Goal: Transaction & Acquisition: Purchase product/service

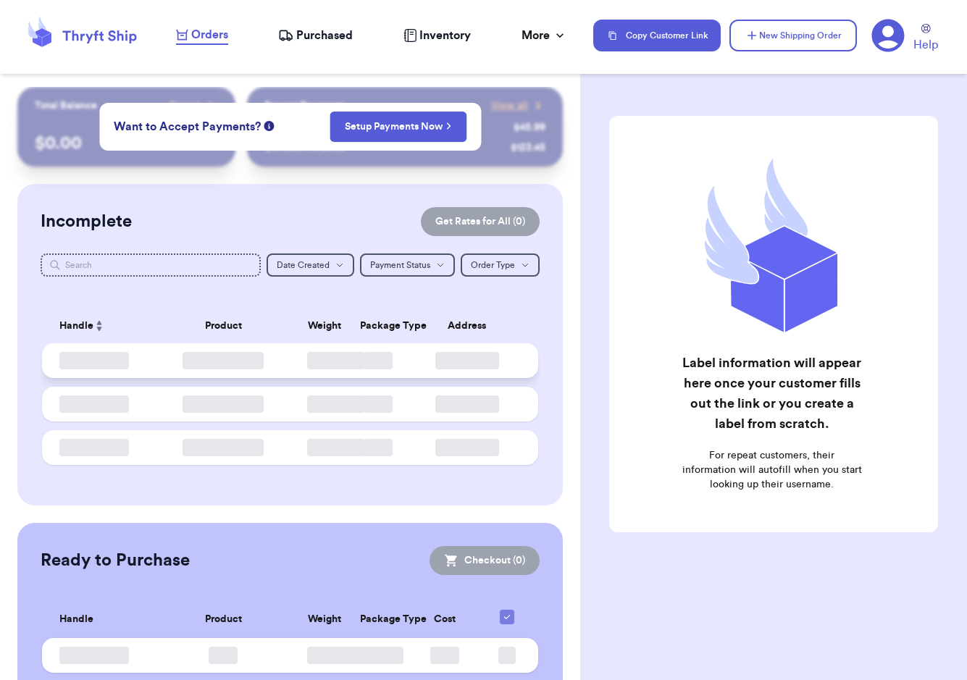
checkbox input "false"
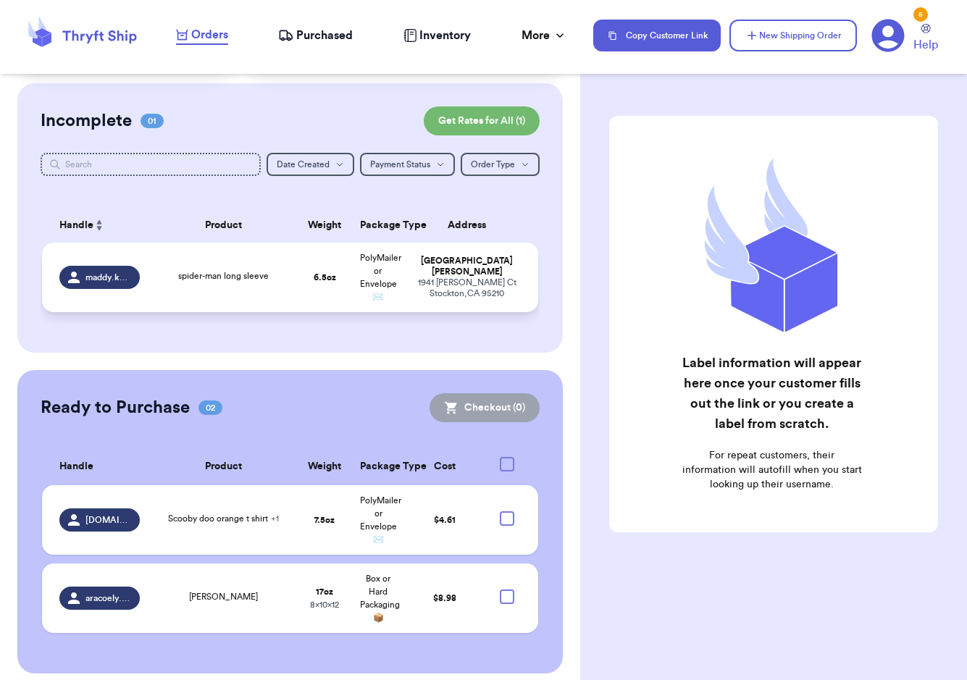
scroll to position [111, 0]
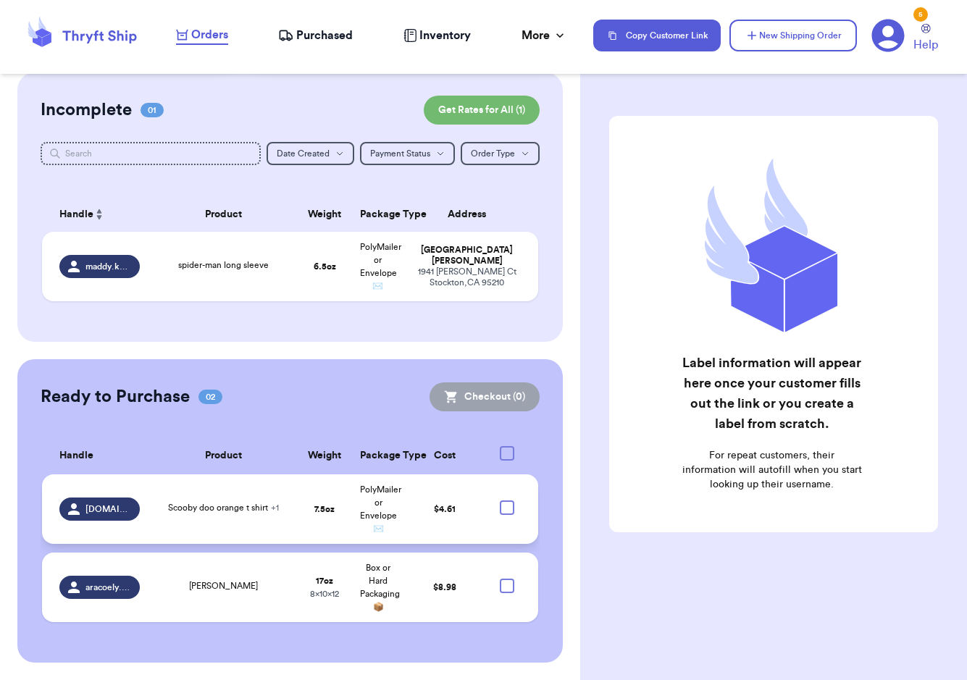
click at [500, 506] on div at bounding box center [507, 507] width 14 height 14
click at [506, 500] on input "checkbox" at bounding box center [506, 500] width 1 height 1
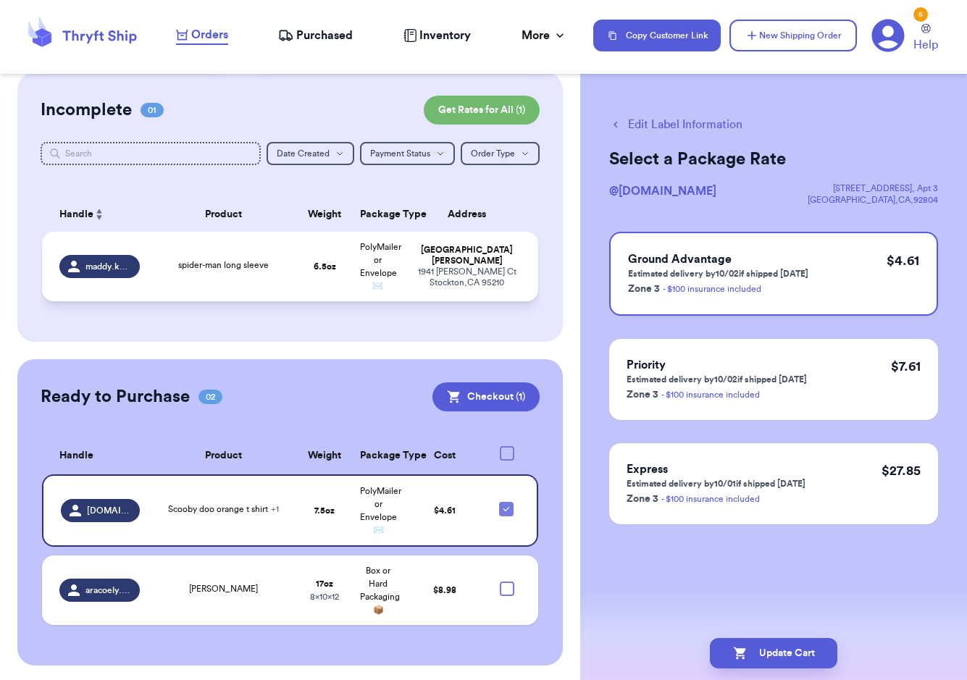
click at [310, 279] on td "6.5 oz" at bounding box center [325, 267] width 54 height 70
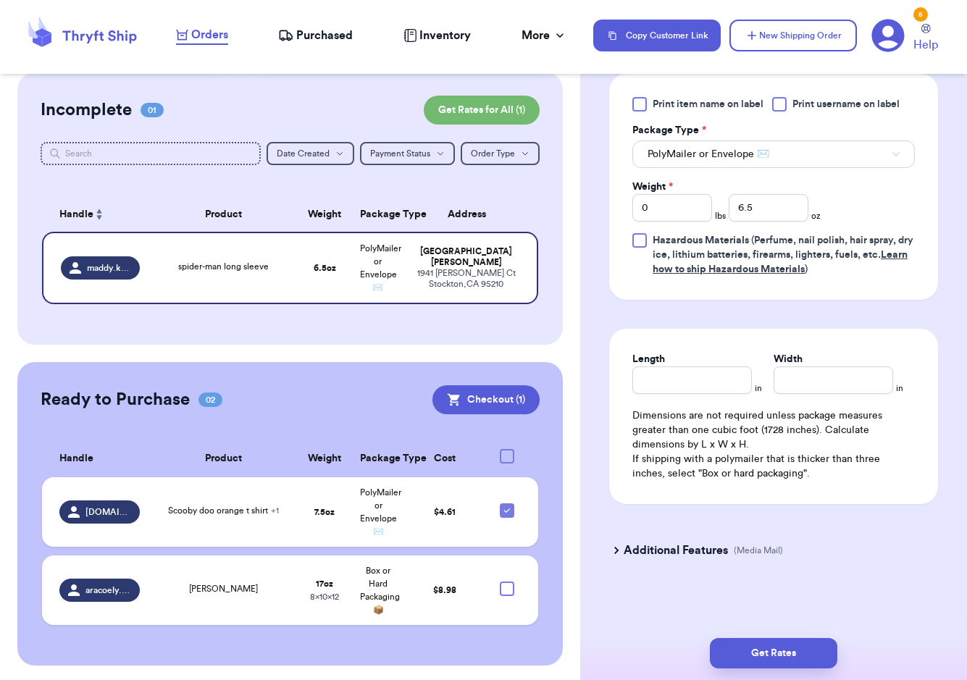
scroll to position [652, 0]
click at [768, 631] on div "Get Rates" at bounding box center [773, 653] width 387 height 54
click at [767, 654] on button "Get Rates" at bounding box center [773, 653] width 127 height 30
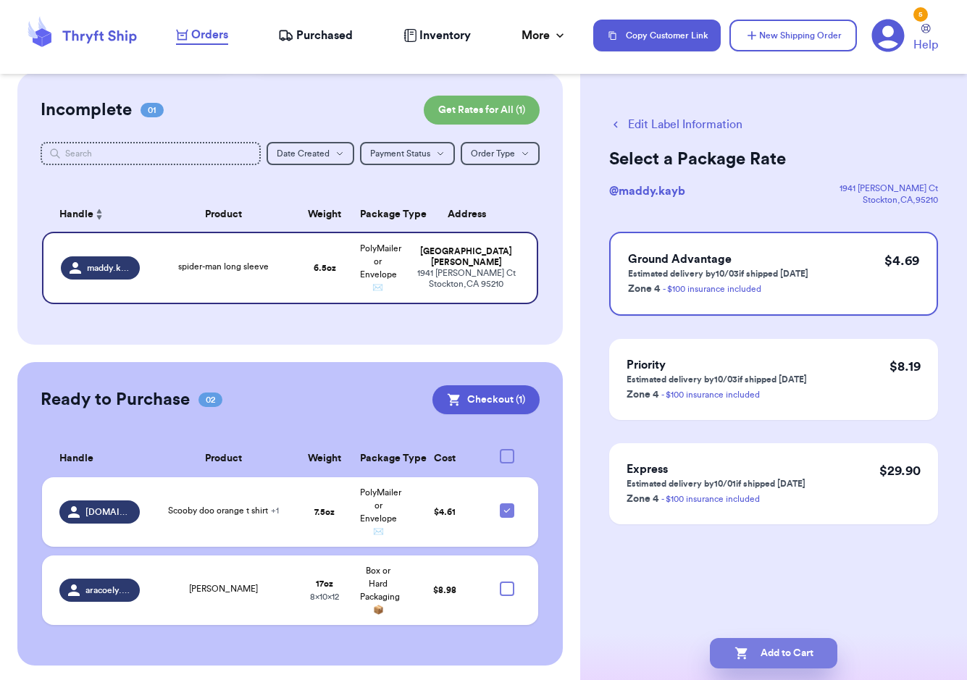
click at [791, 657] on button "Add to Cart" at bounding box center [773, 653] width 127 height 30
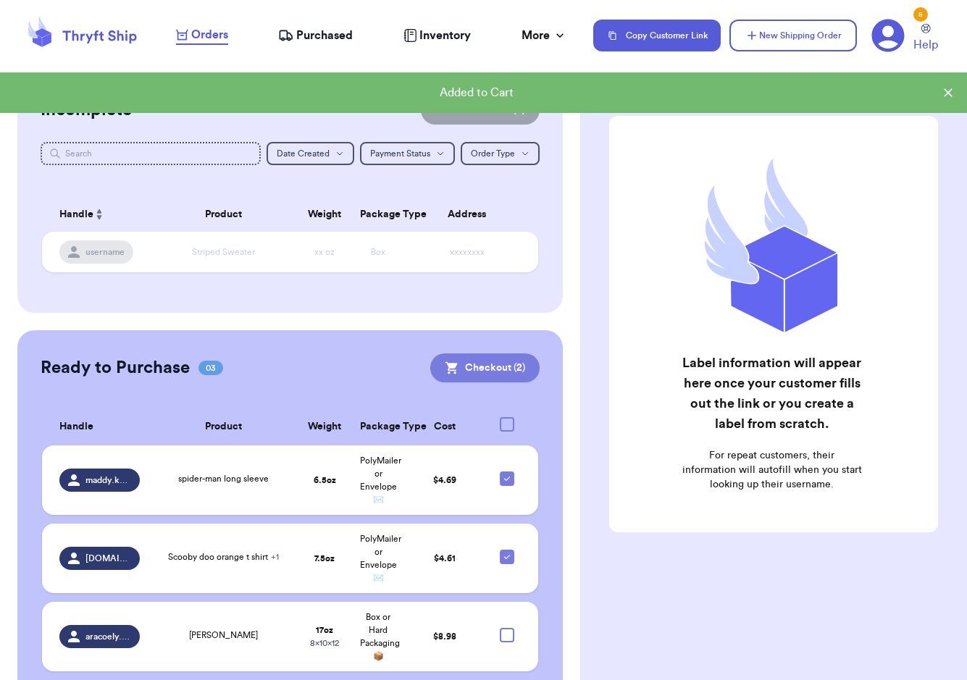
click at [493, 366] on button "Checkout ( 2 )" at bounding box center [484, 367] width 109 height 29
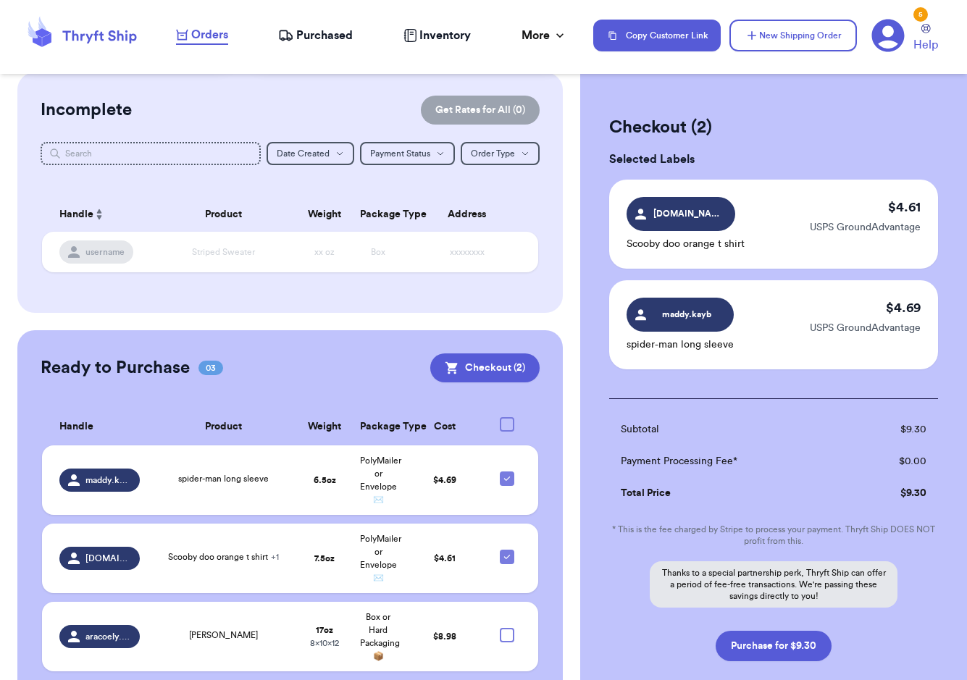
scroll to position [83, 0]
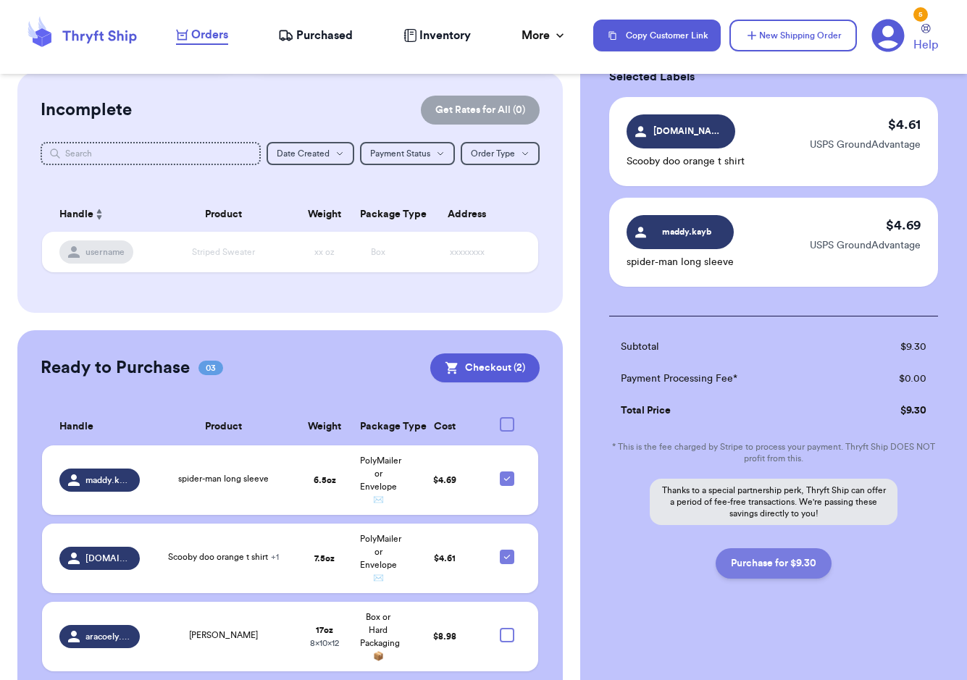
click at [779, 567] on button "Purchase for $9.30" at bounding box center [773, 563] width 116 height 30
checkbox input "false"
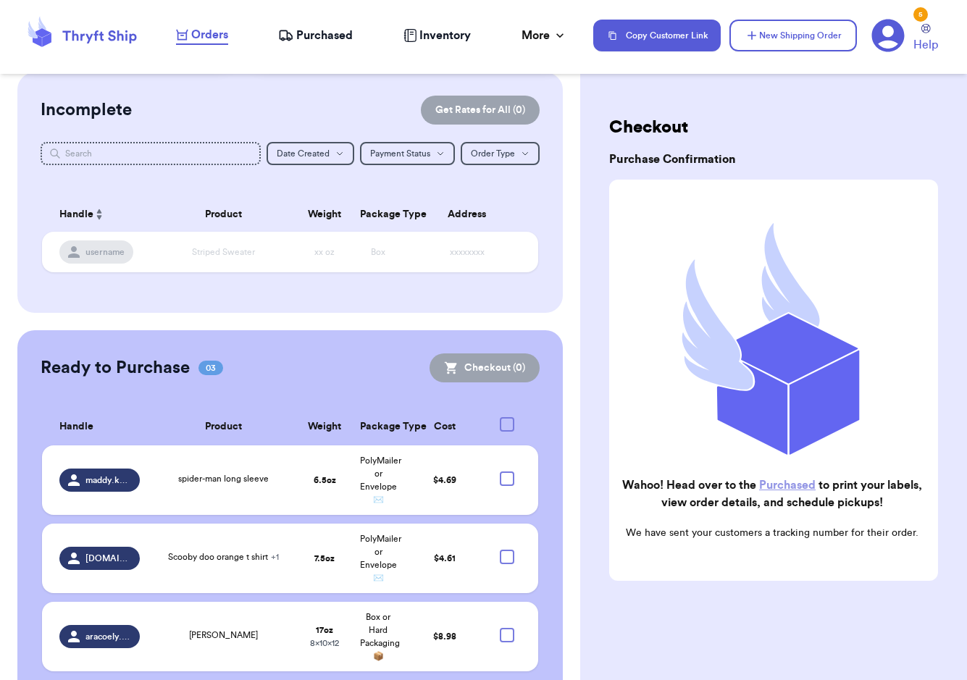
scroll to position [4, 0]
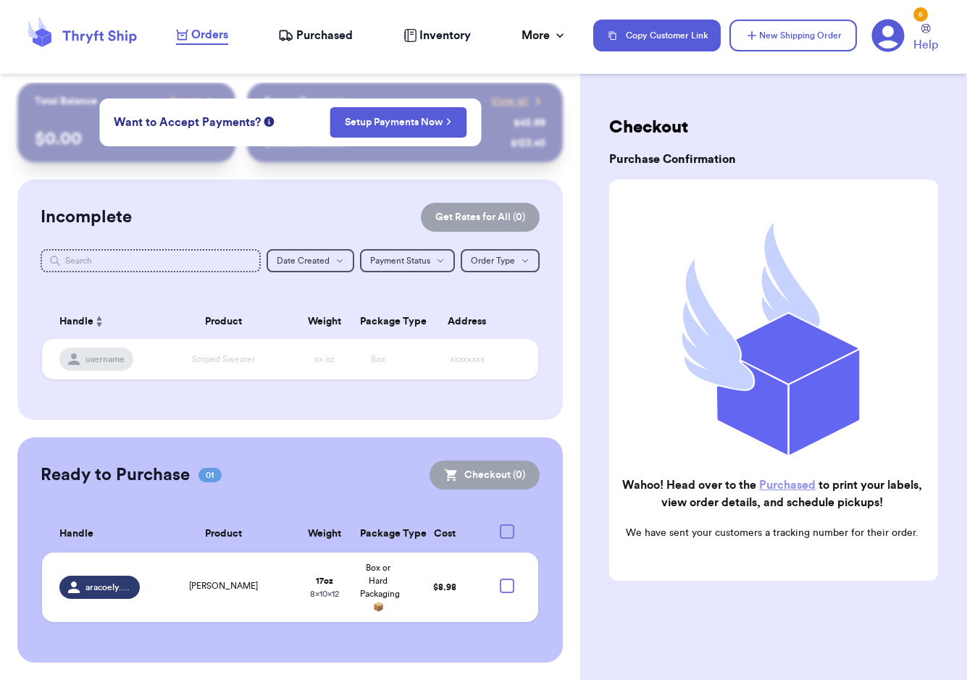
click at [281, 29] on icon at bounding box center [285, 35] width 15 height 14
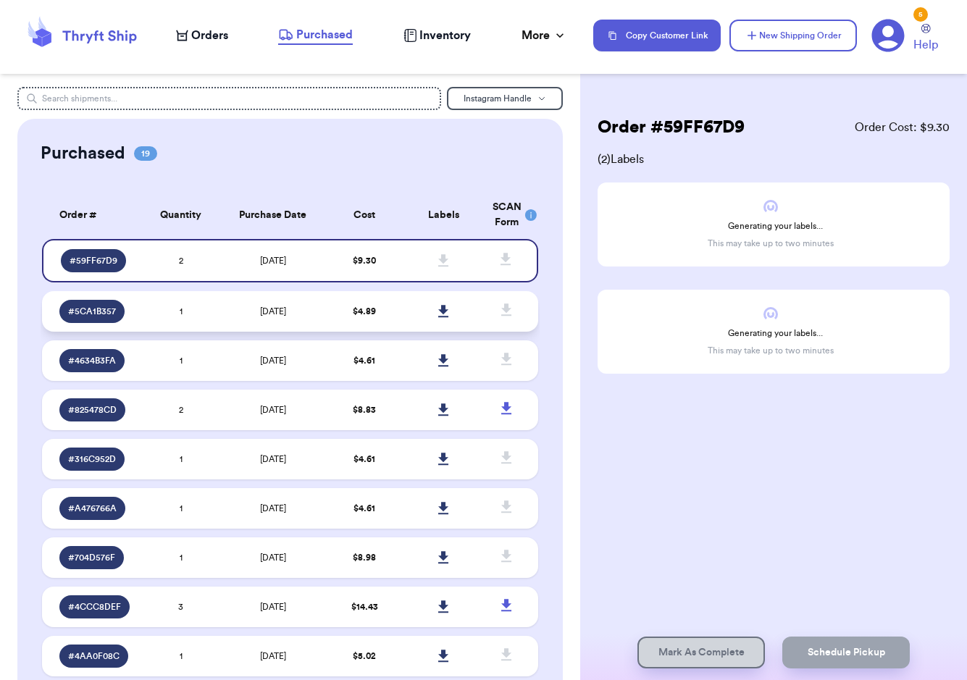
click at [314, 303] on td "[DATE]" at bounding box center [273, 311] width 104 height 41
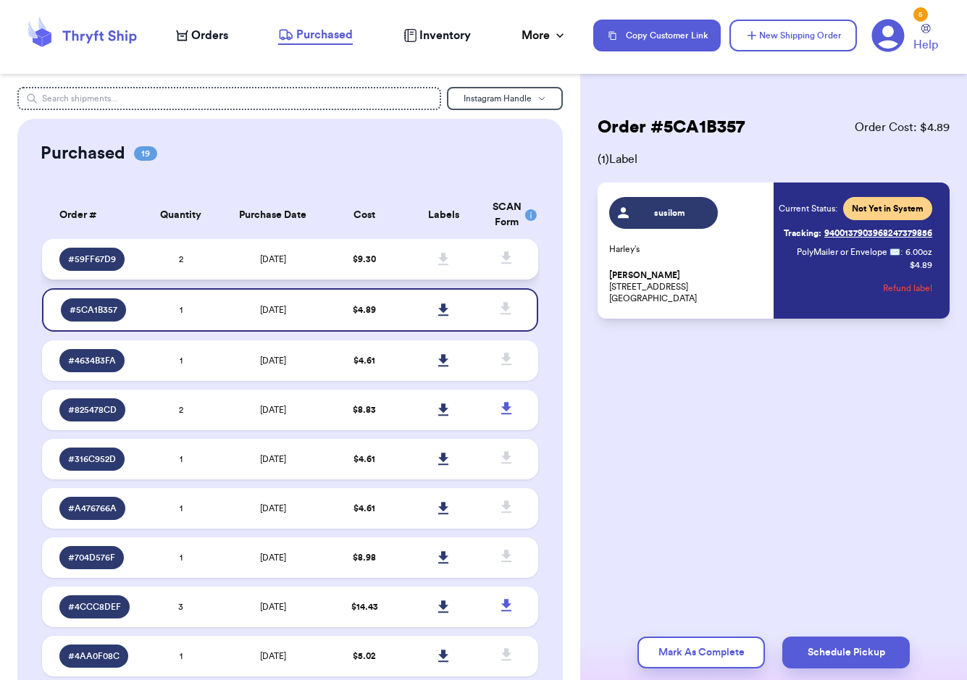
click at [310, 268] on td "[DATE]" at bounding box center [273, 259] width 104 height 41
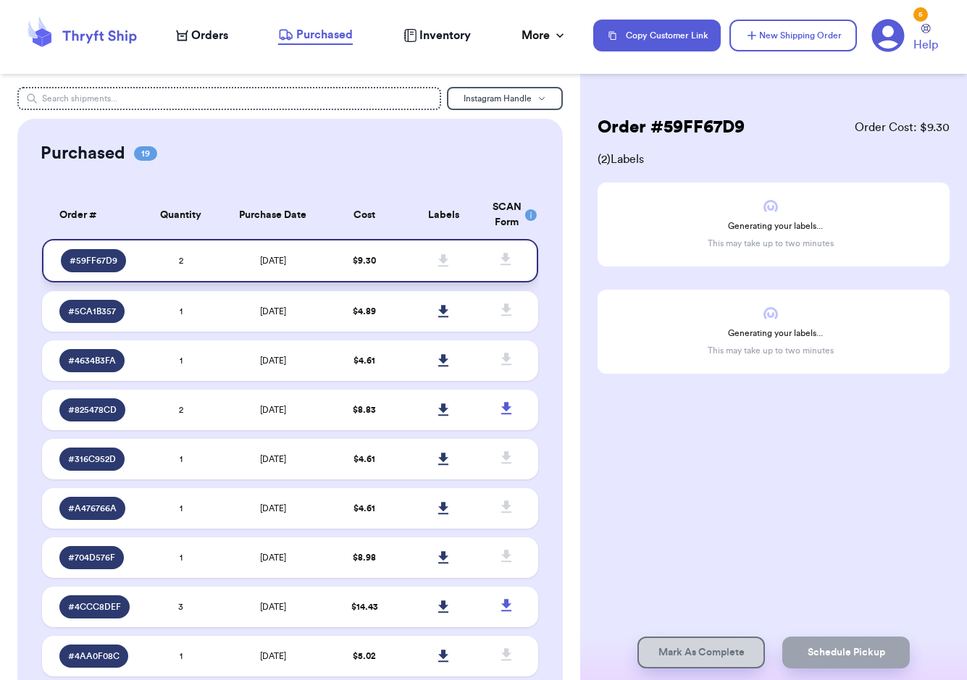
click at [309, 269] on td "[DATE]" at bounding box center [273, 260] width 104 height 43
click at [404, 302] on td at bounding box center [444, 311] width 80 height 41
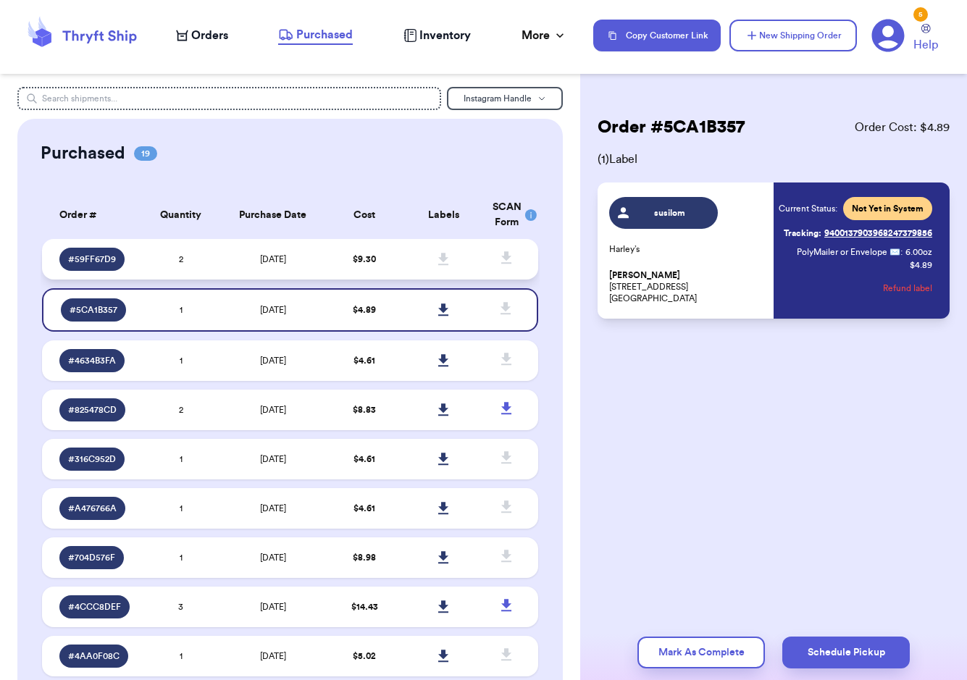
click at [379, 264] on td "$ 9.30" at bounding box center [364, 259] width 80 height 41
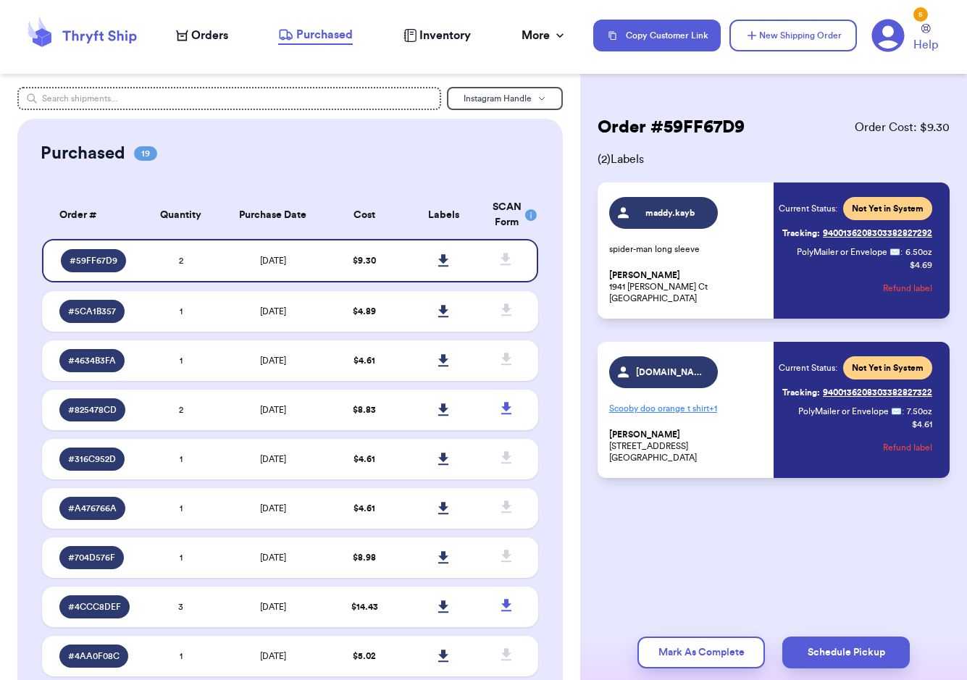
drag, startPoint x: 9, startPoint y: 626, endPoint x: 414, endPoint y: 432, distance: 449.8
click at [439, 267] on link at bounding box center [444, 261] width 32 height 32
click at [313, 413] on td "[DATE]" at bounding box center [273, 410] width 104 height 41
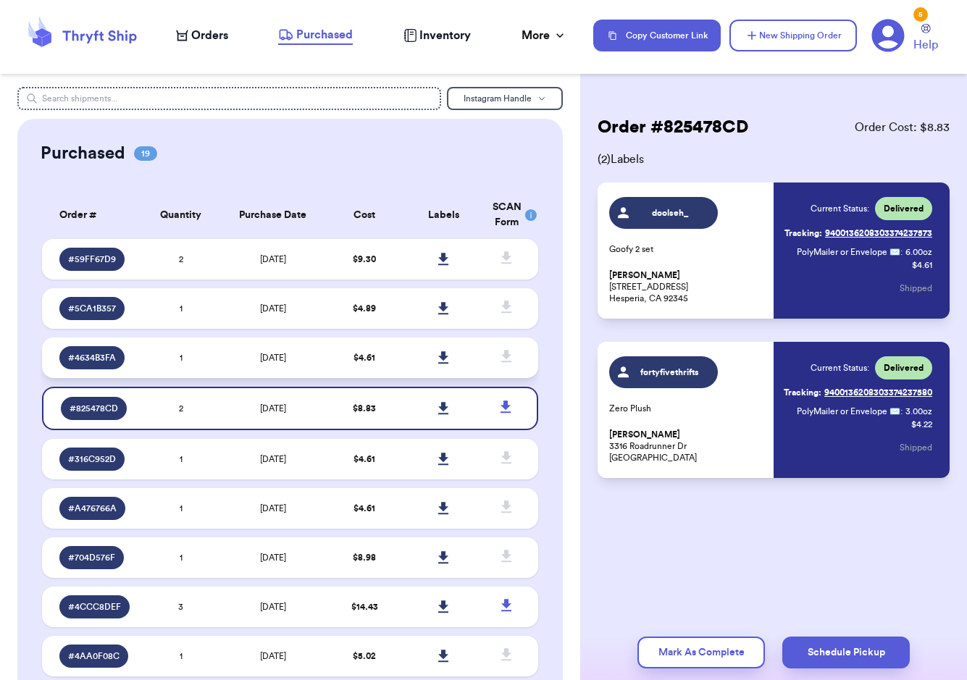
click at [382, 366] on td "$ 4.61" at bounding box center [364, 357] width 80 height 41
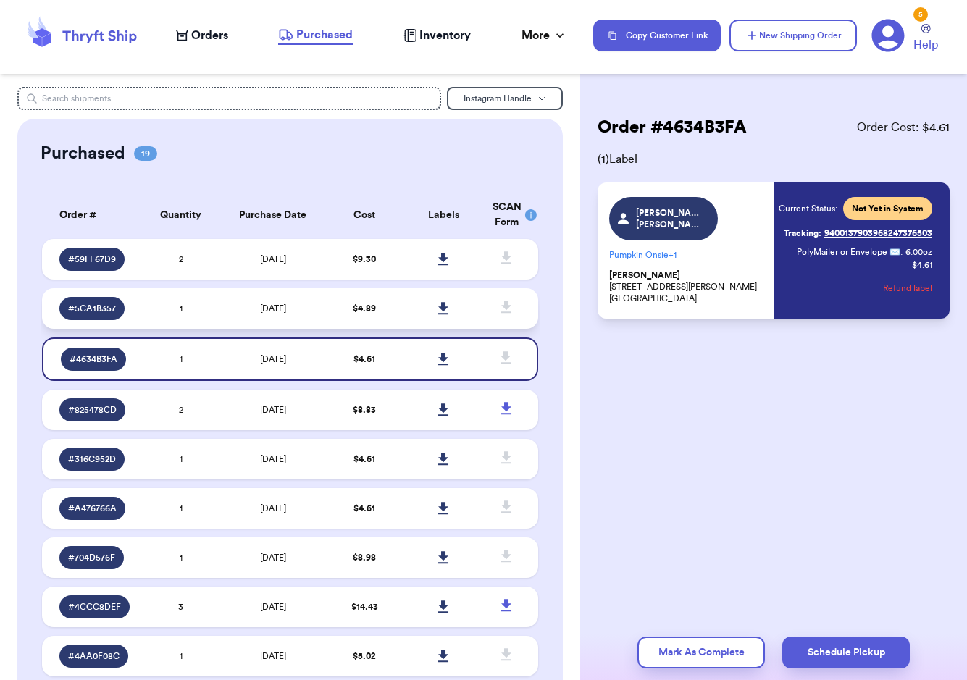
click at [366, 308] on span "$ 4.89" at bounding box center [364, 308] width 23 height 9
